Goal: Information Seeking & Learning: Learn about a topic

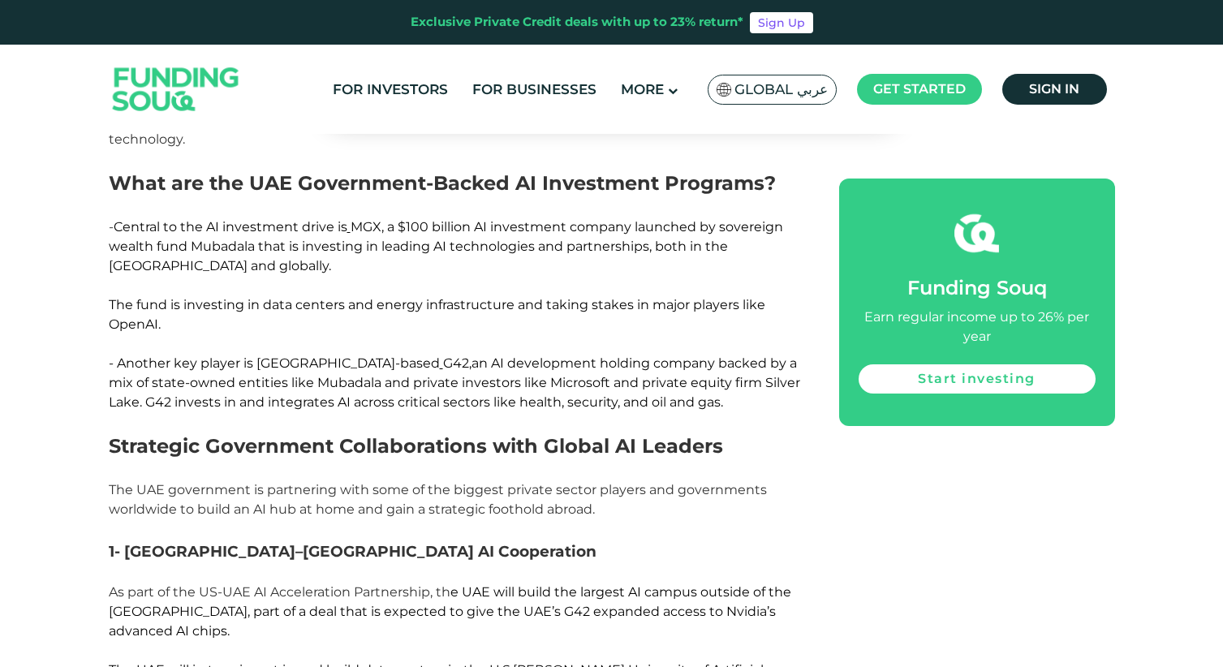
scroll to position [963, 0]
drag, startPoint x: 408, startPoint y: 366, endPoint x: 471, endPoint y: 368, distance: 62.5
click at [471, 367] on span "- Another key player is [GEOGRAPHIC_DATA]-based G42 , an AI development holding…" at bounding box center [454, 382] width 691 height 54
click at [251, 258] on p "- Central to the AI investment drive is MGX, a $100 billion AI investment compa…" at bounding box center [456, 285] width 694 height 136
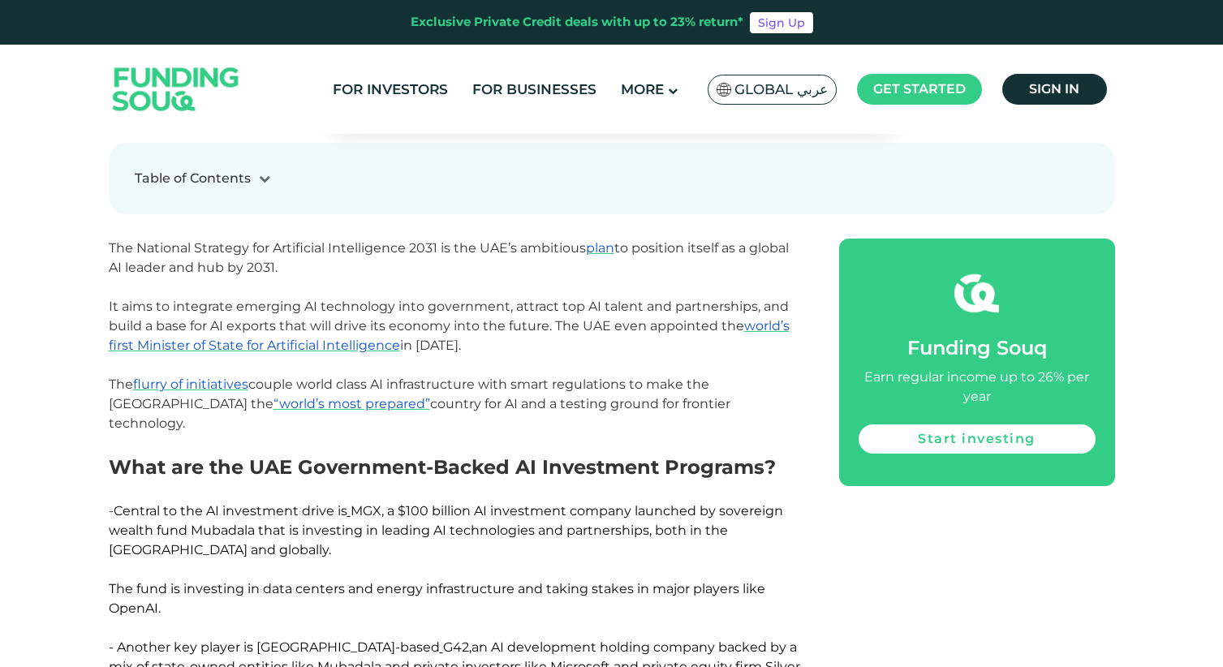
scroll to position [678, 0]
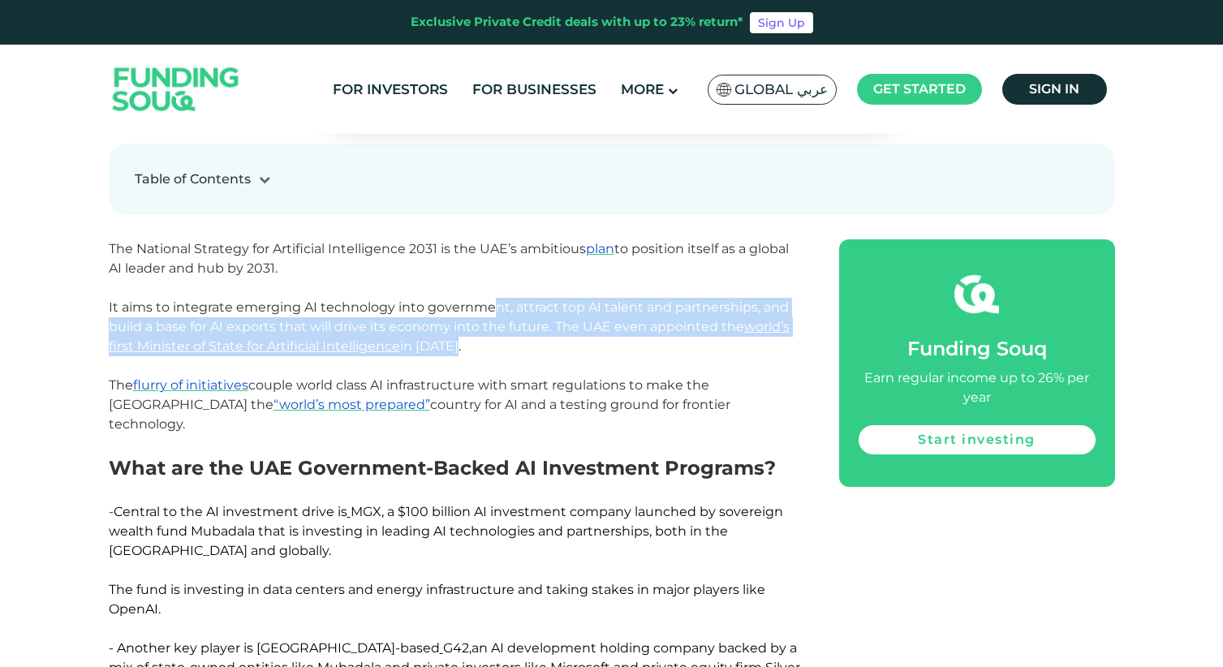
drag, startPoint x: 492, startPoint y: 307, endPoint x: 527, endPoint y: 346, distance: 51.7
click at [527, 346] on p "The National Strategy for Artificial Intelligence 2031 is the UAE’s ambitious p…" at bounding box center [456, 336] width 694 height 195
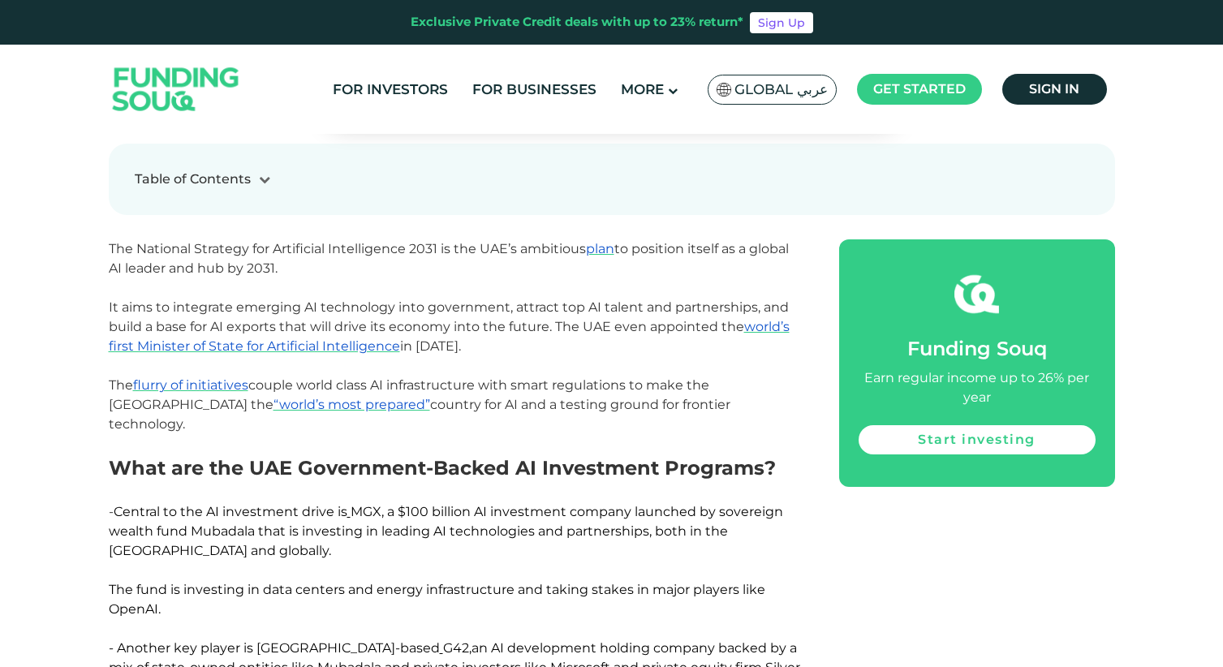
click at [469, 401] on span "The National Strategy for Artificial Intelligence 2031 is the UAE’s ambitious p…" at bounding box center [449, 336] width 681 height 191
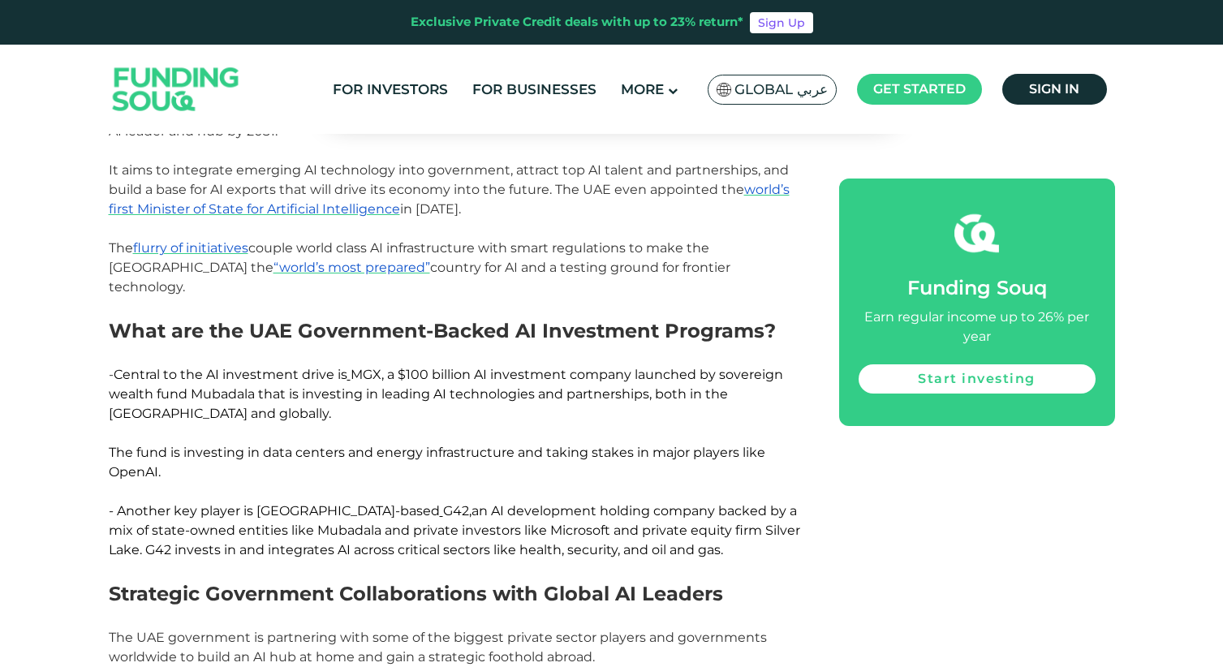
scroll to position [817, 0]
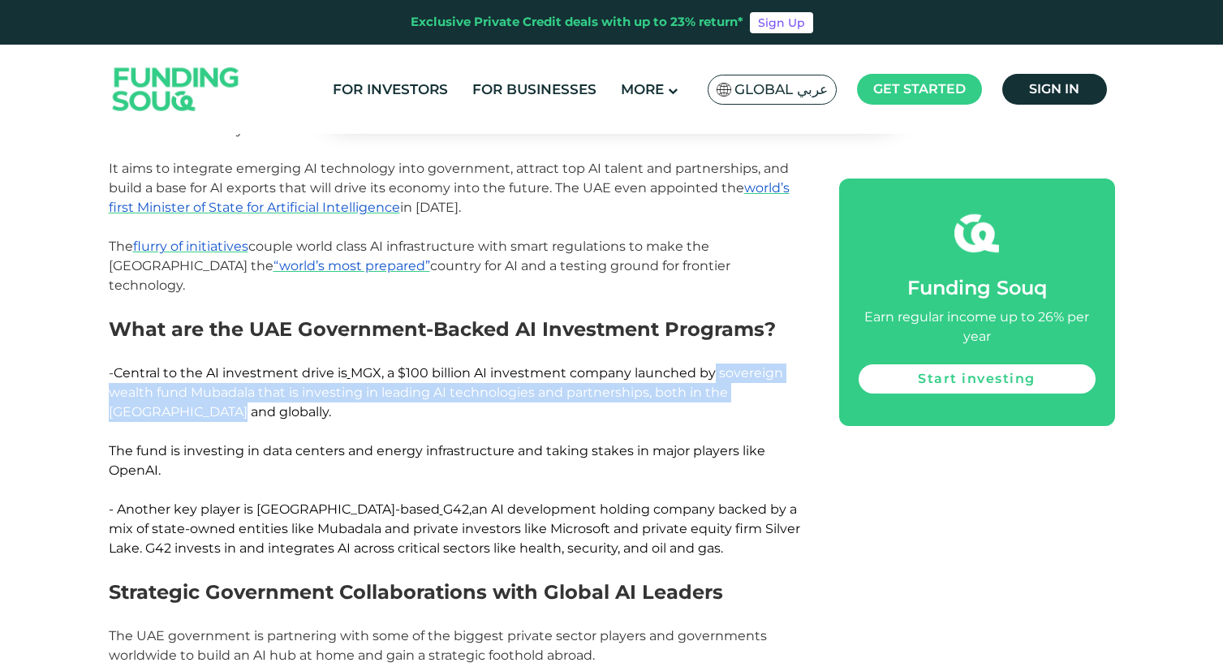
drag, startPoint x: 720, startPoint y: 353, endPoint x: 515, endPoint y: 389, distance: 207.7
click at [515, 389] on p "- Central to the AI investment drive is MGX, a $100 billion AI investment compa…" at bounding box center [456, 431] width 694 height 136
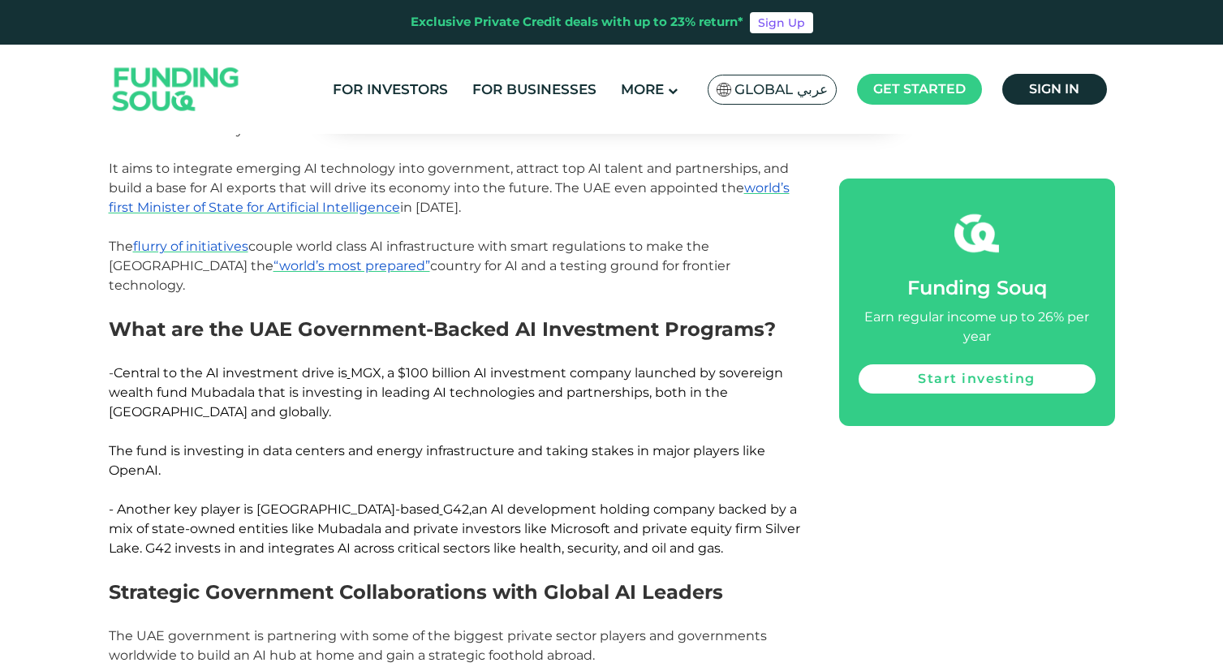
click at [497, 407] on p "- Central to the AI investment drive is MGX, a $100 billion AI investment compa…" at bounding box center [456, 431] width 694 height 136
